Goal: Information Seeking & Learning: Find specific page/section

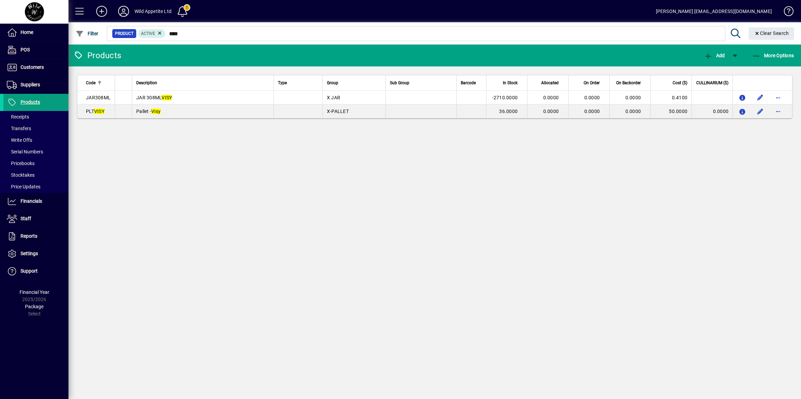
type input "****"
click at [298, 188] on div "Products Add More Options Code Description Type Group Sub Group Barcode In Stoc…" at bounding box center [434, 221] width 732 height 354
click at [175, 158] on div "Products Add More Options Code Description Type Group Sub Group Barcode In Stoc…" at bounding box center [434, 221] width 732 height 354
click at [155, 223] on div "Products Add More Options Code Description Type Group Sub Group Barcode In Stoc…" at bounding box center [434, 221] width 732 height 354
